Goal: Communication & Community: Answer question/provide support

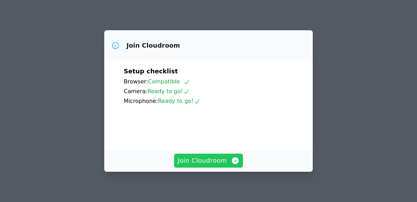
click at [222, 163] on span "Join Cloudroom" at bounding box center [208, 161] width 62 height 10
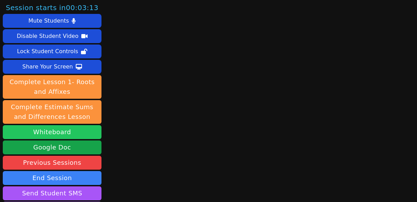
click at [72, 134] on button "Whiteboard" at bounding box center [52, 132] width 99 height 14
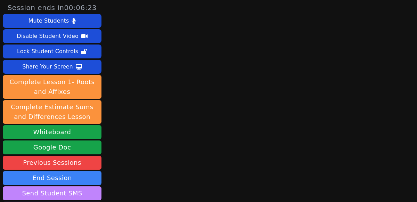
click at [80, 192] on button "Send Student SMS" at bounding box center [52, 193] width 99 height 14
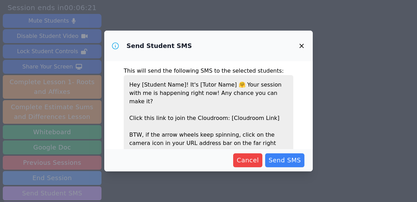
scroll to position [26, 0]
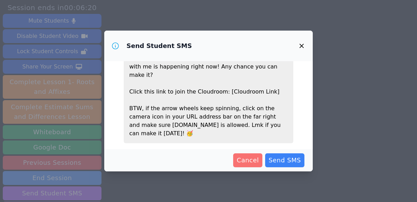
click at [252, 161] on span "Cancel" at bounding box center [247, 160] width 22 height 10
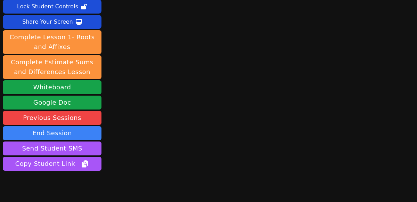
scroll to position [53, 0]
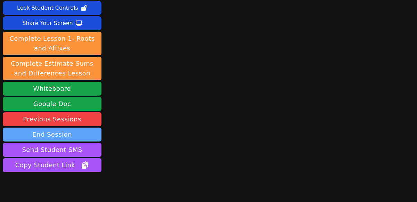
click at [87, 127] on button "End Session" at bounding box center [52, 134] width 99 height 14
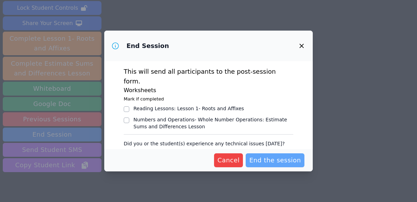
click at [285, 162] on span "End the session" at bounding box center [275, 160] width 52 height 10
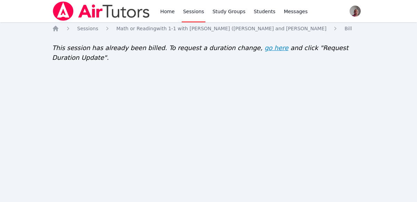
click at [264, 50] on link "go here" at bounding box center [276, 48] width 24 height 10
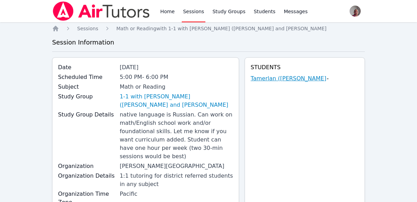
click at [311, 78] on link "Tamerlan (Tim) Nurlanuly" at bounding box center [288, 78] width 76 height 8
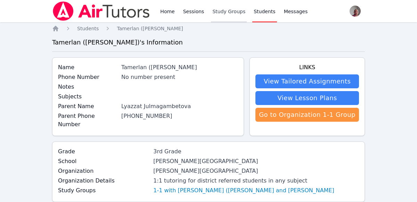
click at [230, 8] on link "Study Groups" at bounding box center [229, 11] width 36 height 22
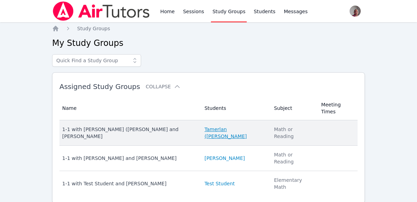
click at [225, 126] on link "Tamerlan (Tim) Nurlanuly" at bounding box center [234, 133] width 61 height 14
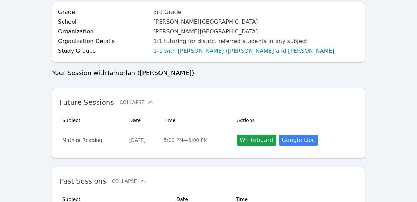
scroll to position [183, 0]
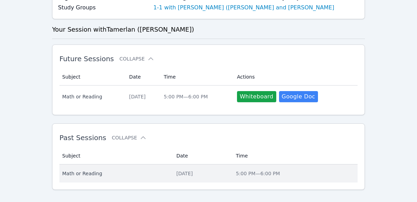
click at [278, 170] on span "5:00 PM — 6:00 PM" at bounding box center [258, 173] width 44 height 6
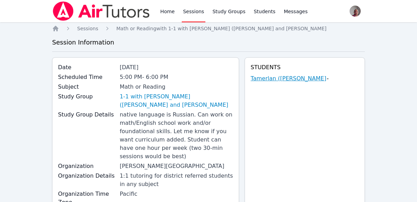
click at [318, 78] on link "Tamerlan (Tim) Nurlanuly" at bounding box center [288, 78] width 76 height 8
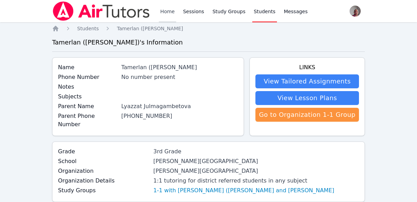
click at [168, 7] on link "Home" at bounding box center [167, 11] width 17 height 22
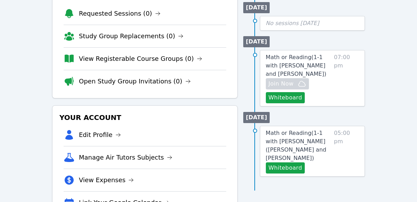
scroll to position [130, 0]
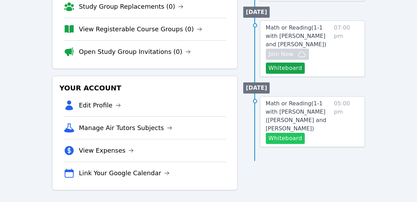
click at [292, 133] on button "Whiteboard" at bounding box center [285, 138] width 39 height 11
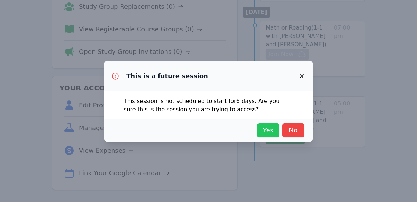
click at [264, 129] on span "Yes" at bounding box center [267, 130] width 15 height 10
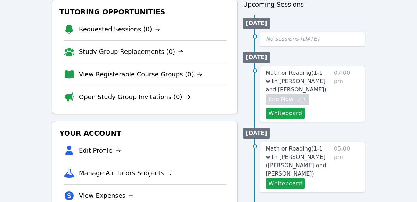
scroll to position [0, 0]
